Goal: Download file/media

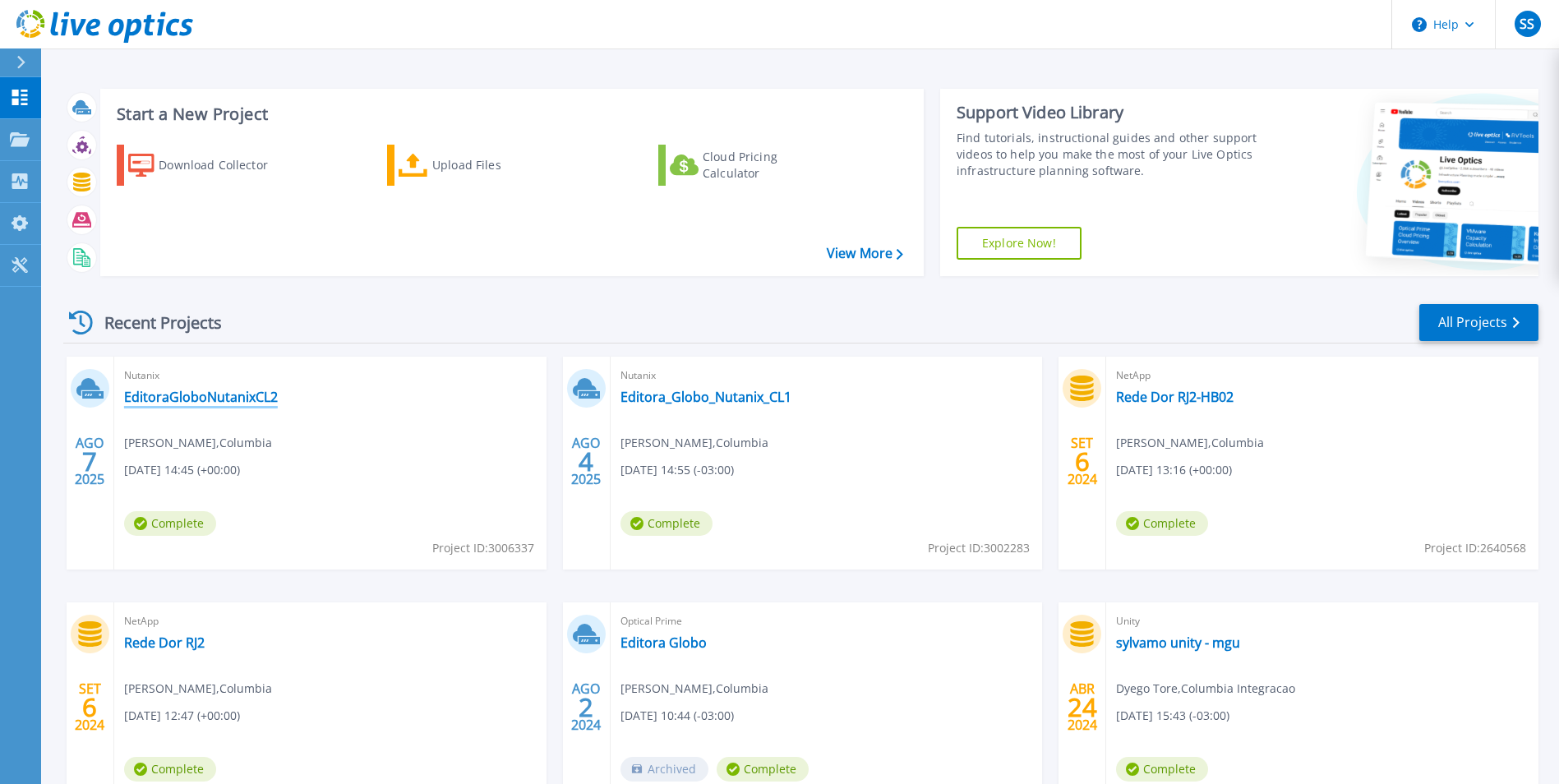
click at [232, 398] on link "EditoraGloboNutanixCL2" at bounding box center [201, 397] width 153 height 17
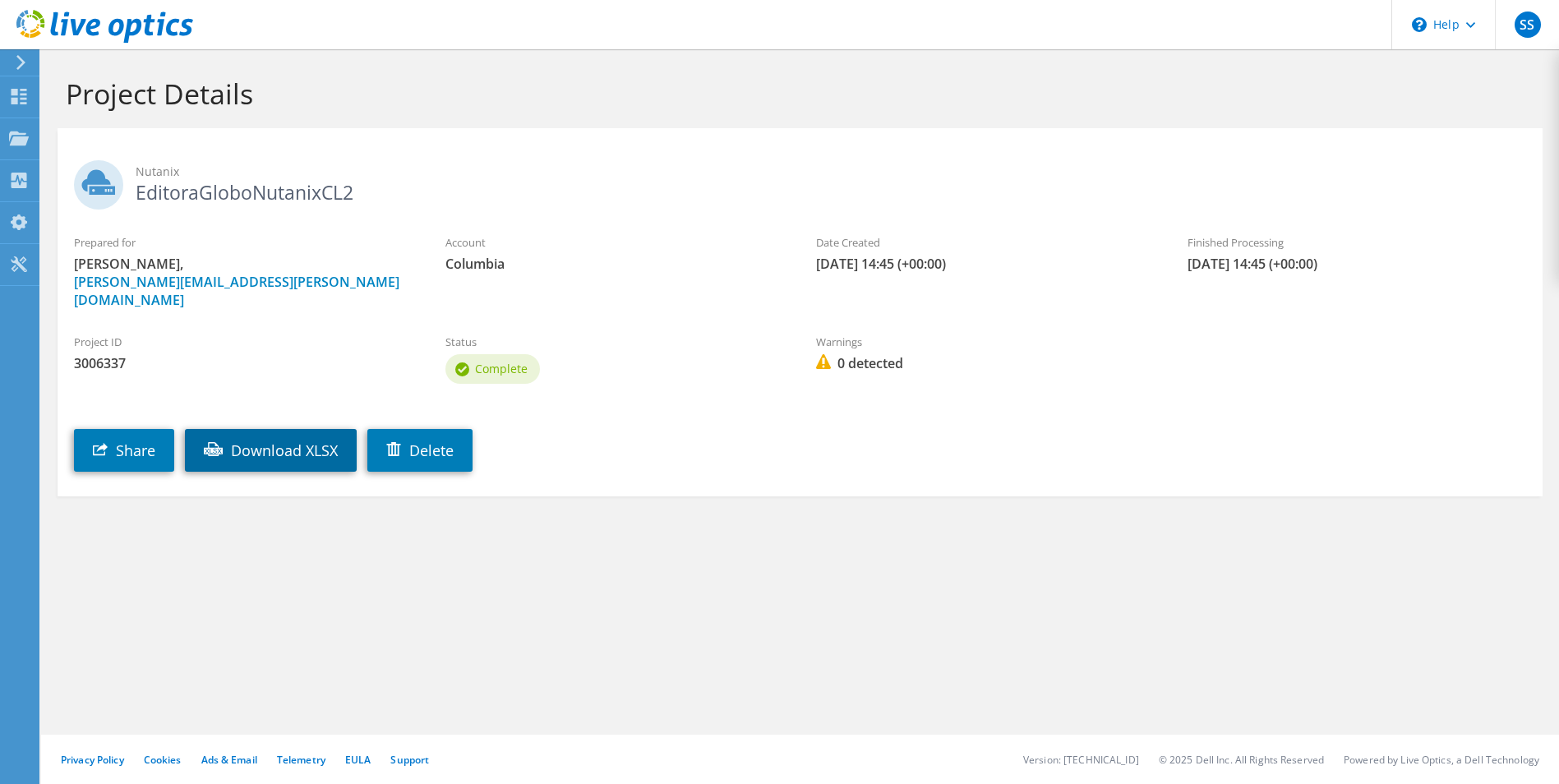
click at [319, 436] on link "Download XLSX" at bounding box center [271, 450] width 172 height 43
click at [299, 437] on link "Download XLSX" at bounding box center [271, 450] width 172 height 43
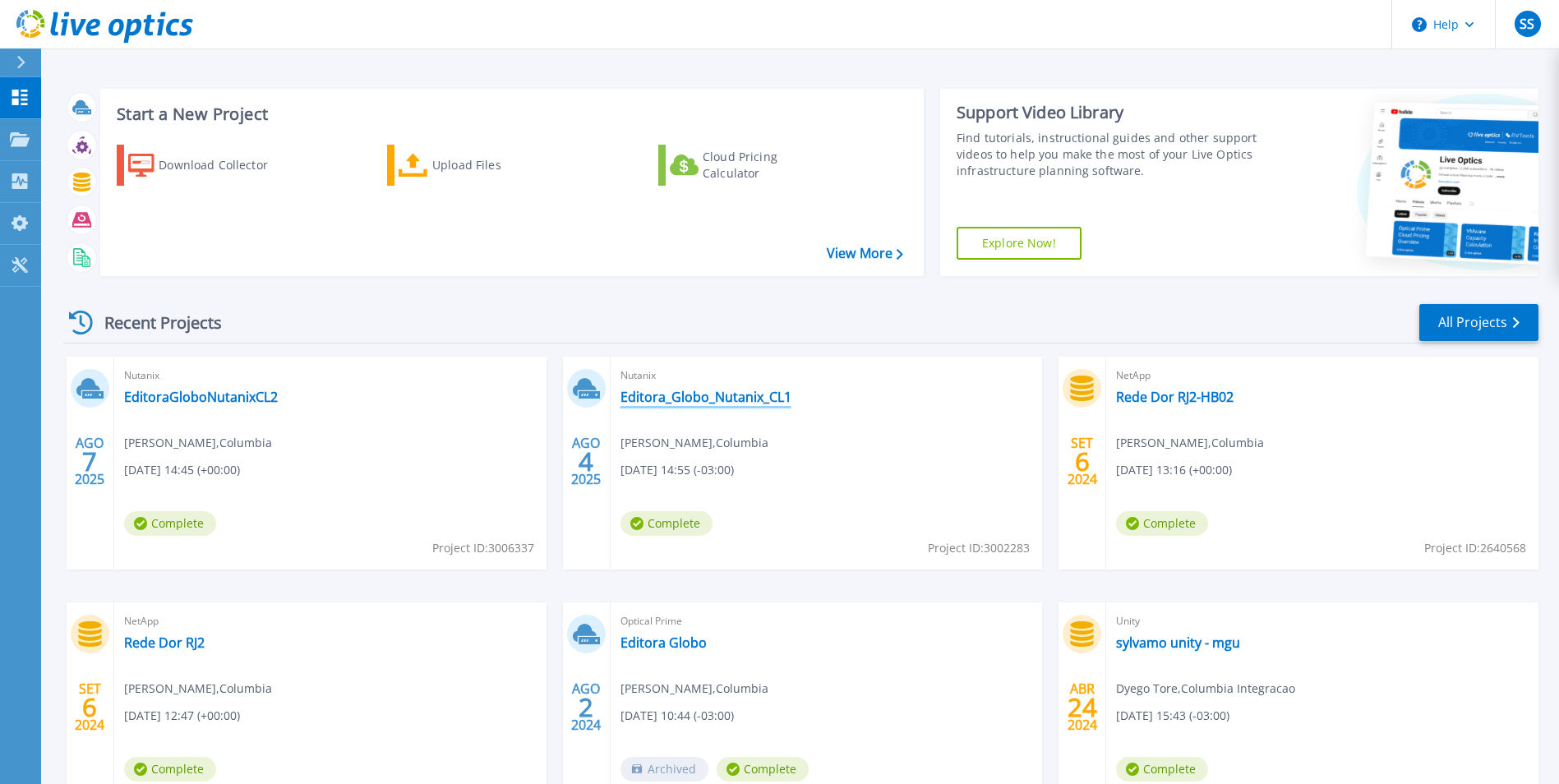
click at [681, 396] on link "Editora_Globo_Nutanix_CL1" at bounding box center [706, 397] width 171 height 17
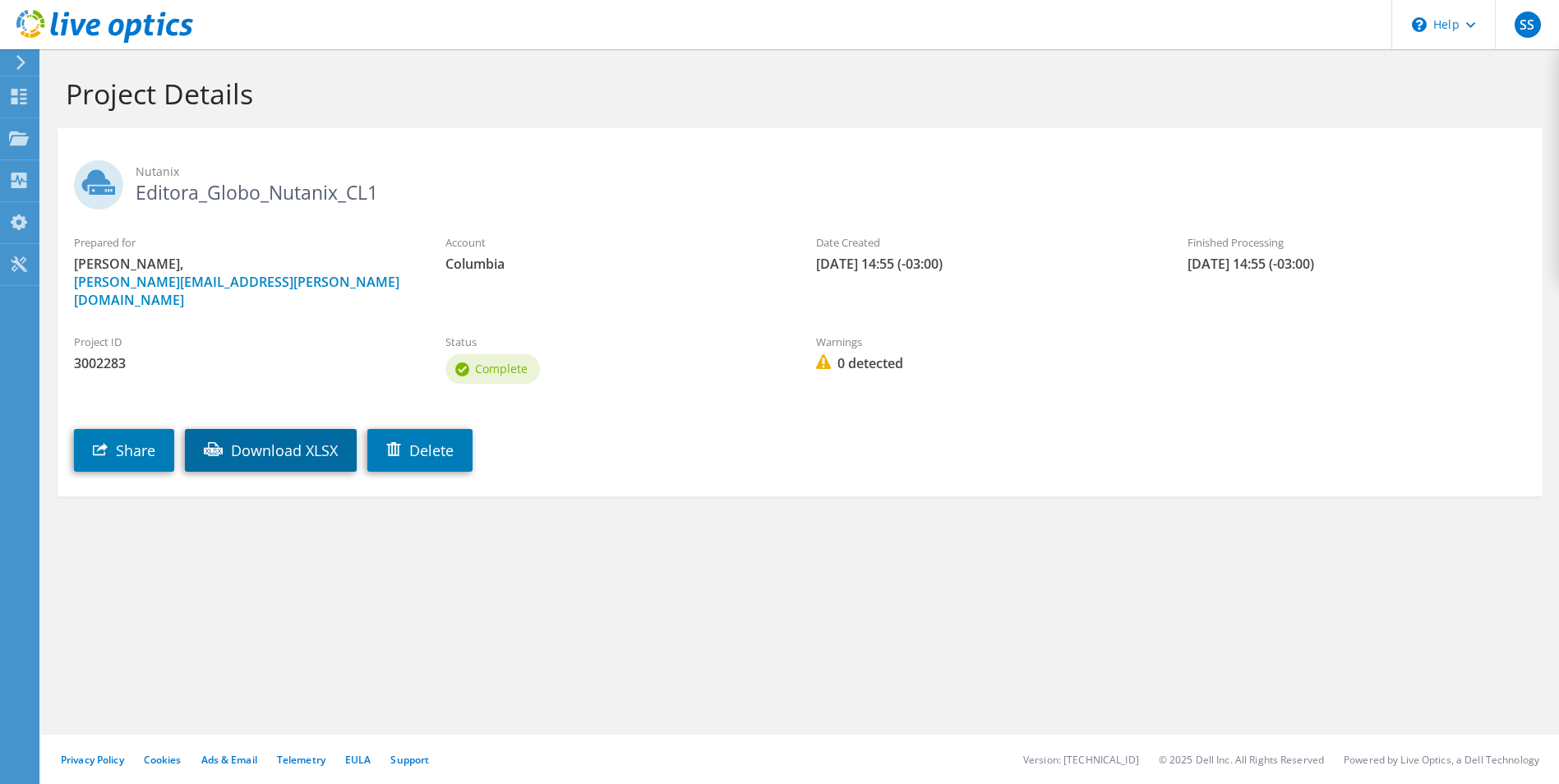
click at [268, 435] on link "Download XLSX" at bounding box center [271, 450] width 172 height 43
